Goal: Transaction & Acquisition: Purchase product/service

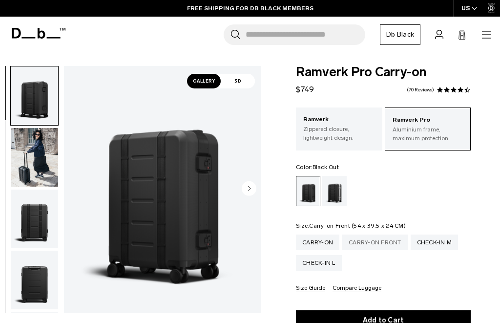
click at [392, 246] on div "Carry-on Front" at bounding box center [374, 242] width 65 height 16
click at [368, 244] on div "Carry-on Front" at bounding box center [374, 242] width 65 height 16
